Goal: Check status

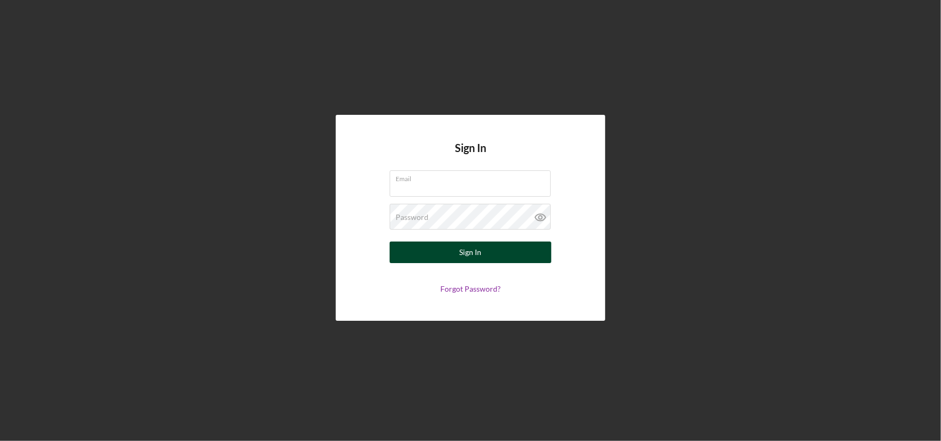
type input "[PERSON_NAME][EMAIL_ADDRESS][DOMAIN_NAME]"
click at [490, 253] on button "Sign In" at bounding box center [471, 253] width 162 height 22
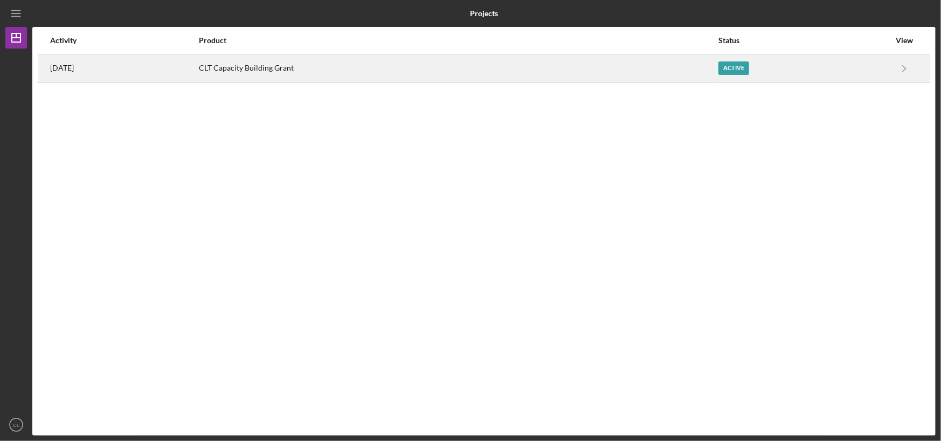
click at [750, 70] on div "Active" at bounding box center [734, 67] width 31 height 13
